Goal: Find specific page/section: Find specific page/section

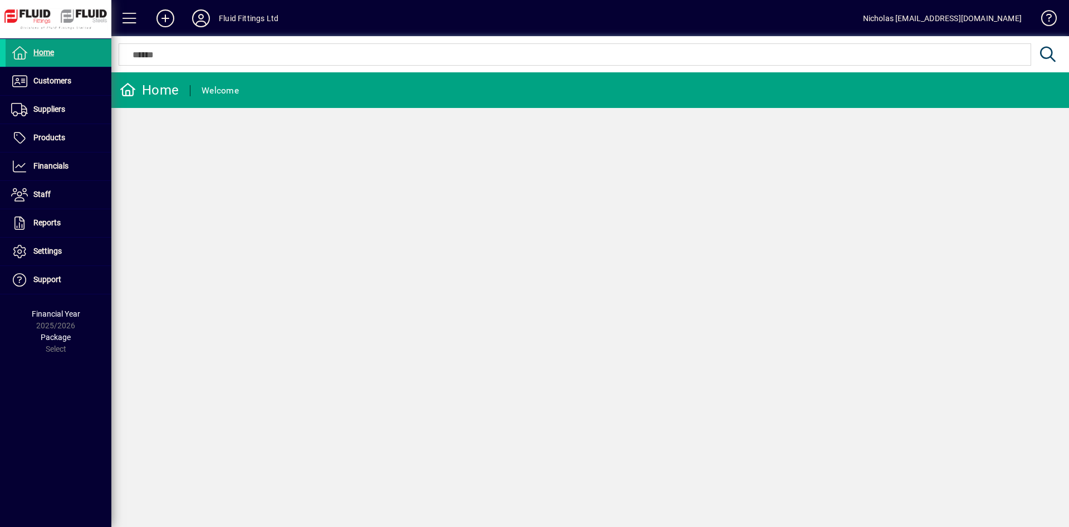
click at [395, 52] on input "text" at bounding box center [575, 54] width 896 height 13
click at [58, 77] on span "Customers" at bounding box center [52, 80] width 38 height 9
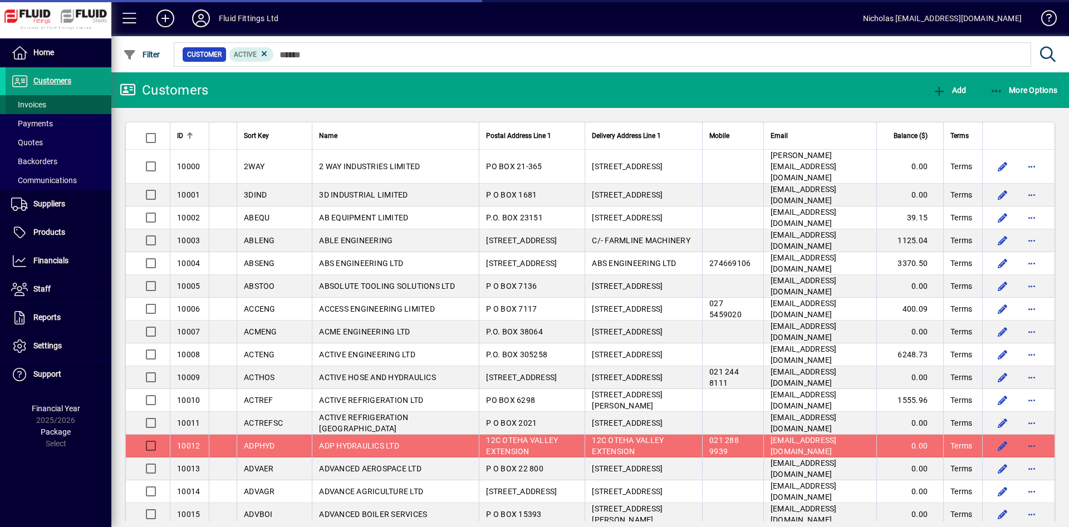
click at [59, 100] on span at bounding box center [59, 104] width 106 height 27
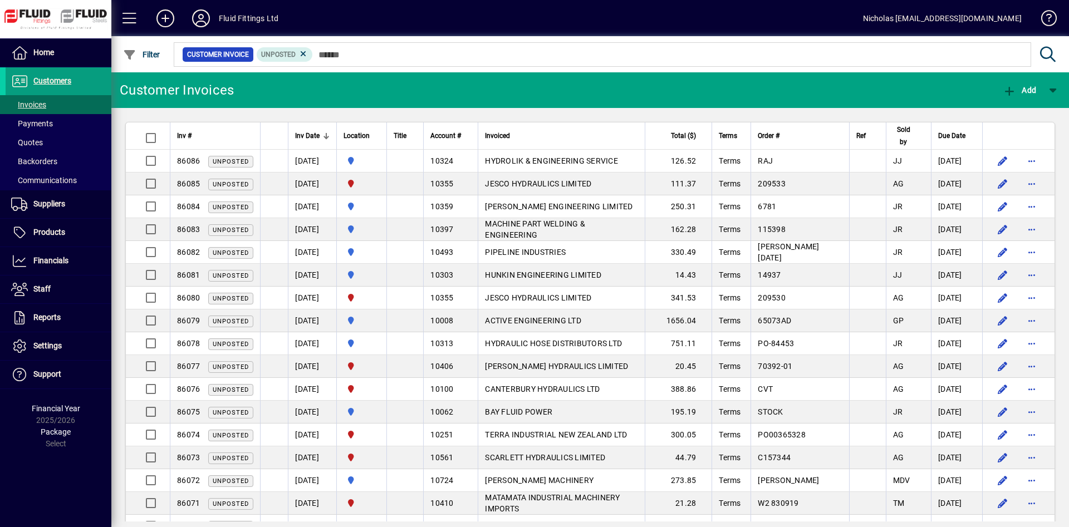
click at [367, 62] on mat-chip-set "Customer Invoice Unposted" at bounding box center [602, 54] width 857 height 23
click at [380, 132] on div "Location" at bounding box center [362, 136] width 36 height 12
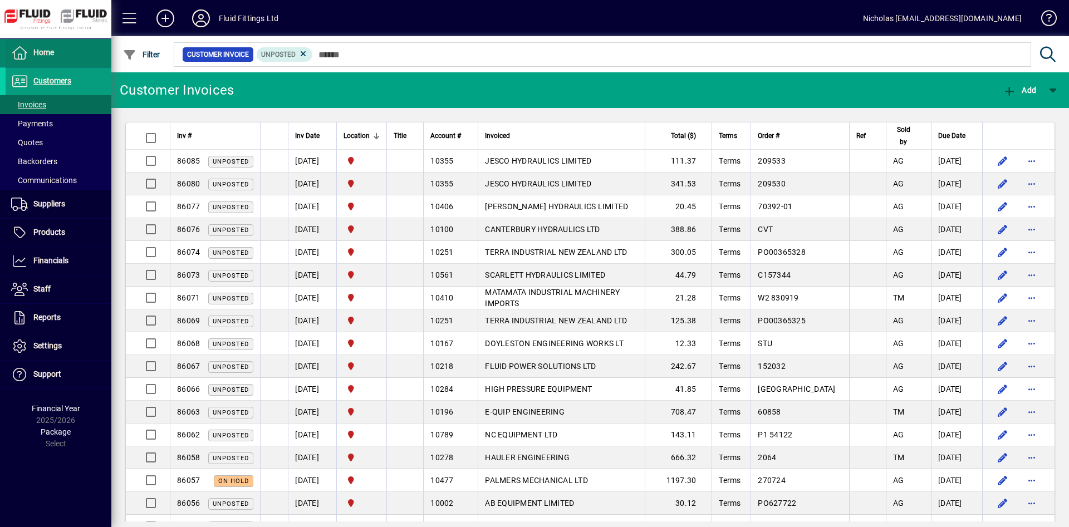
click at [53, 51] on span "Home" at bounding box center [43, 52] width 21 height 9
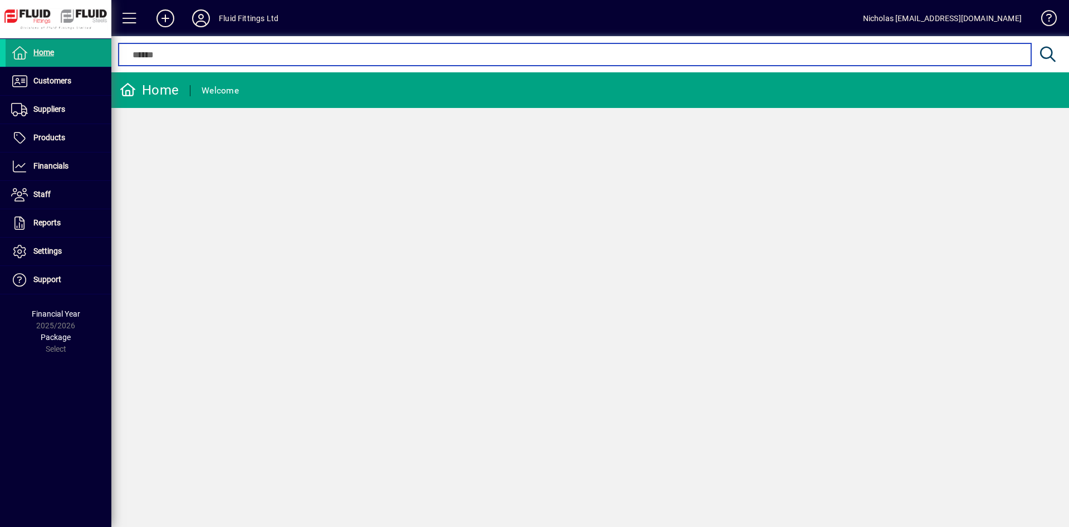
click at [458, 53] on input "text" at bounding box center [575, 54] width 896 height 13
